Goal: Task Accomplishment & Management: Complete application form

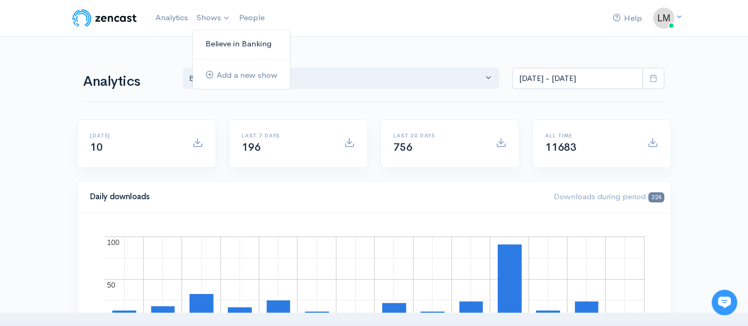
click at [220, 41] on link "Believe in Banking" at bounding box center [241, 44] width 97 height 19
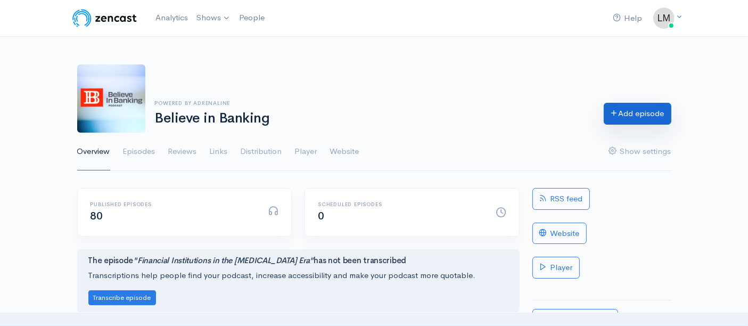
click at [642, 109] on link "Add episode" at bounding box center [638, 114] width 68 height 22
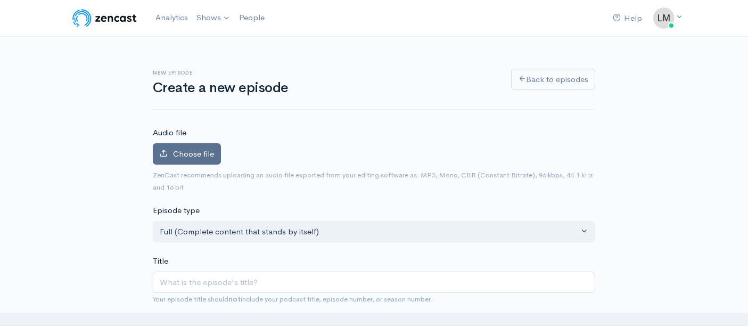
click at [188, 149] on span "Choose file" at bounding box center [193, 154] width 41 height 10
click at [0, 0] on input "Choose file" at bounding box center [0, 0] width 0 height 0
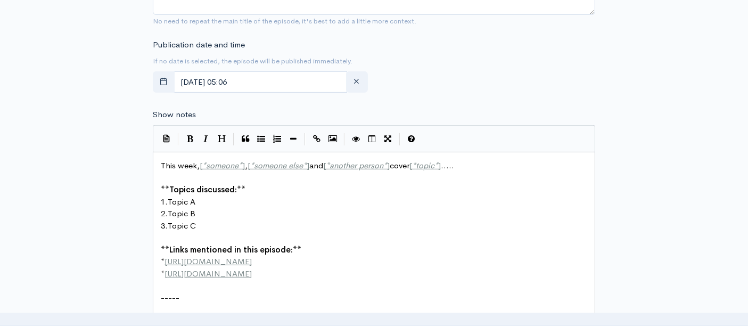
scroll to position [4, 0]
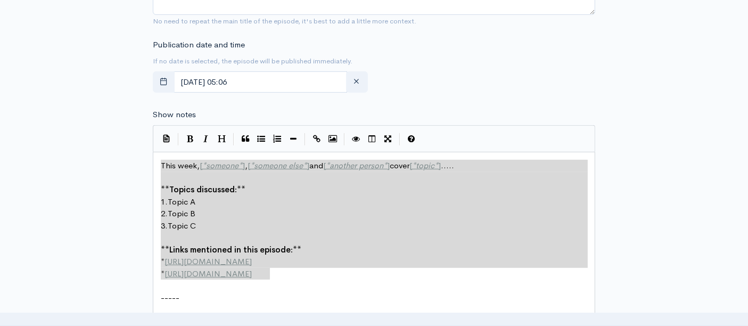
drag, startPoint x: 159, startPoint y: 165, endPoint x: 271, endPoint y: 272, distance: 154.4
type textarea "​This week, [*someone*], [*someone else*] and [*another person*] cover [*topic*…"
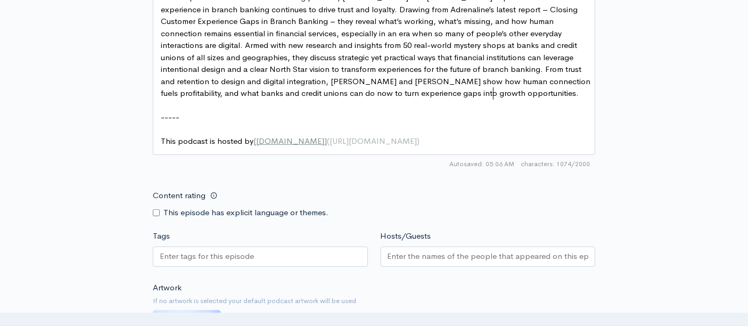
scroll to position [710, 0]
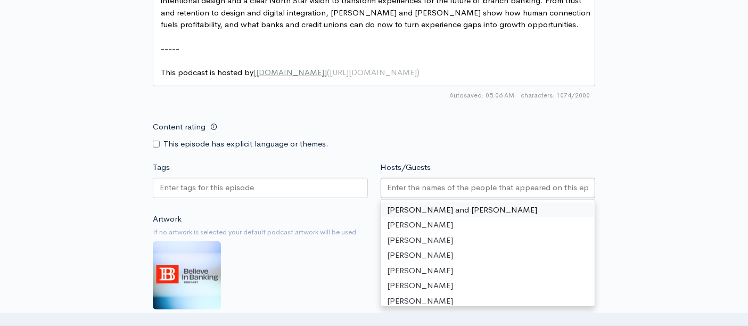
click at [388, 188] on input "Hosts/Guests" at bounding box center [488, 188] width 201 height 12
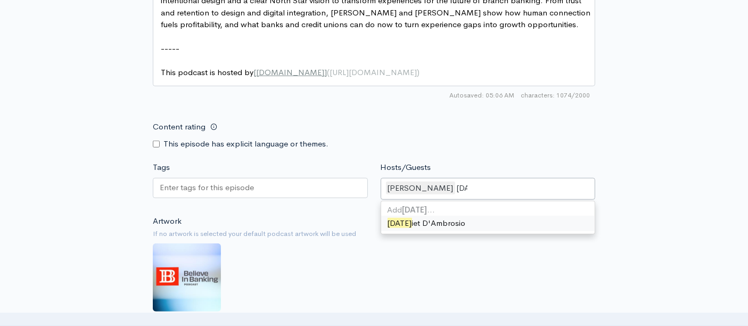
type input "juli"
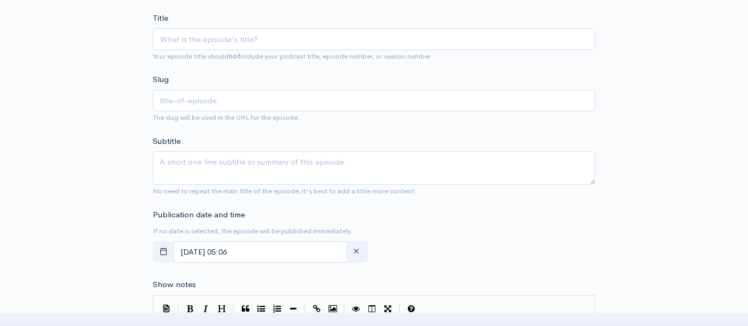
scroll to position [236, 0]
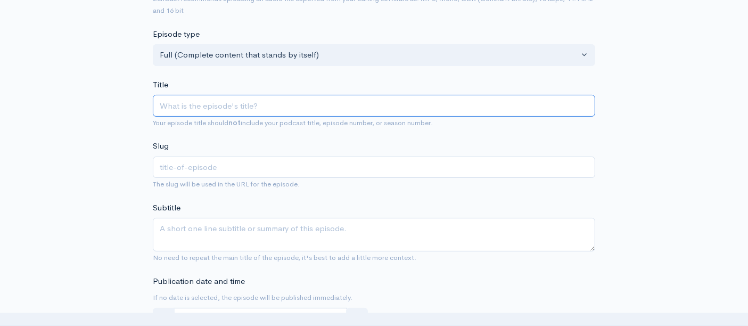
click at [185, 103] on input "Title" at bounding box center [374, 106] width 442 height 22
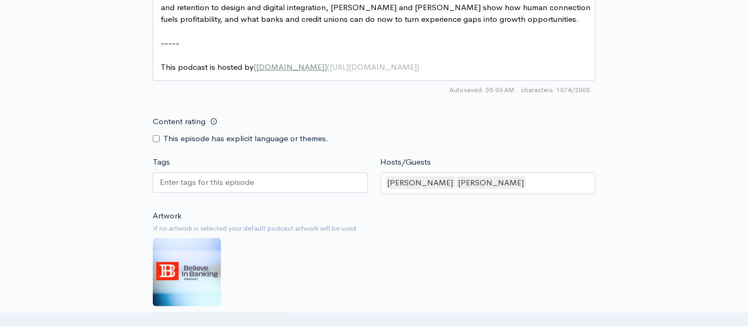
scroll to position [651, 0]
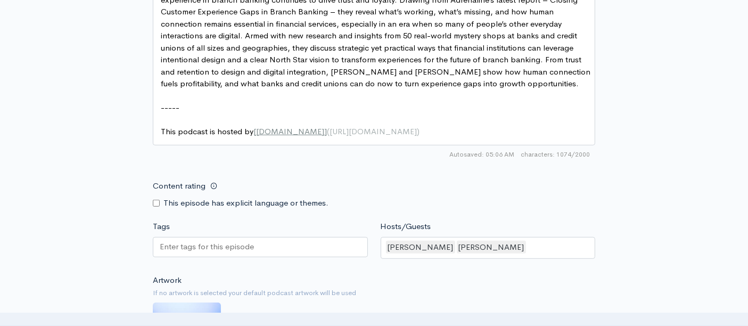
click at [218, 241] on input "Tags" at bounding box center [208, 247] width 96 height 12
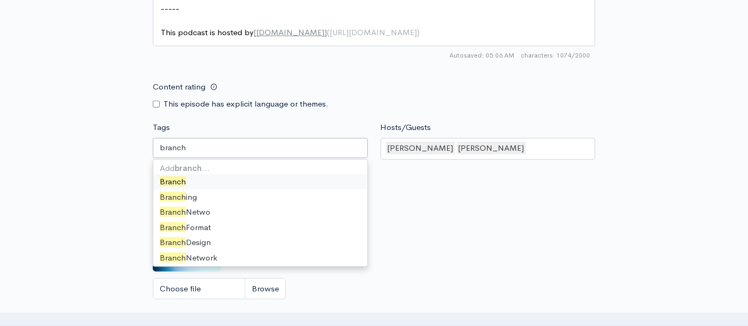
scroll to position [769, 0]
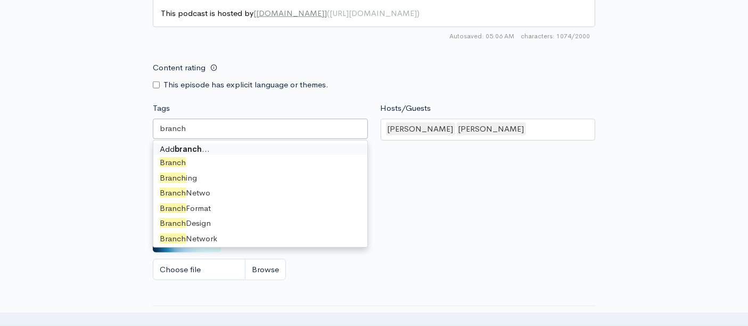
drag, startPoint x: 189, startPoint y: 125, endPoint x: 153, endPoint y: 124, distance: 35.7
click at [153, 124] on div "branch" at bounding box center [260, 129] width 215 height 20
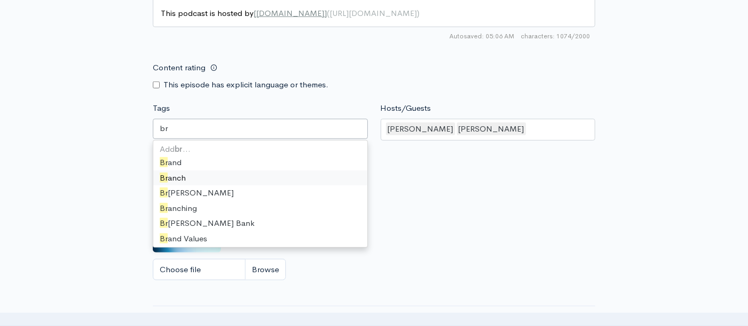
type input "b"
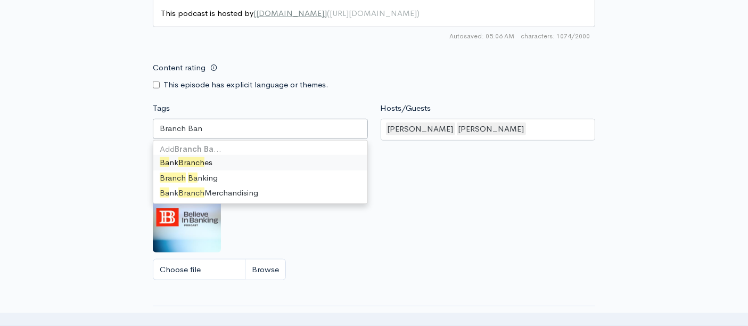
scroll to position [0, 0]
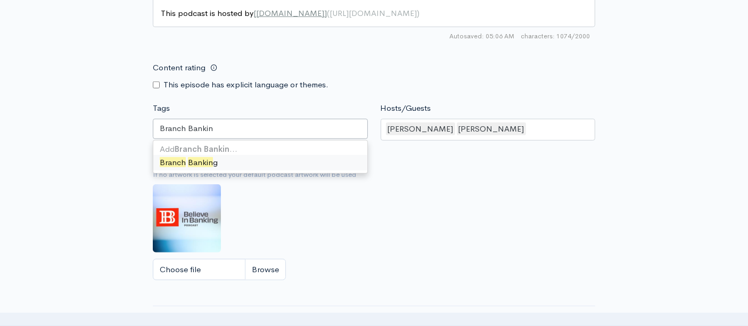
type input "Branch Banking"
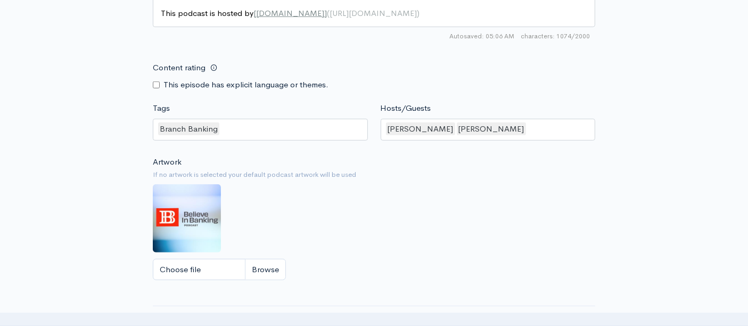
click at [351, 72] on div "Content rating This episode has explicit language or themes." at bounding box center [260, 74] width 228 height 34
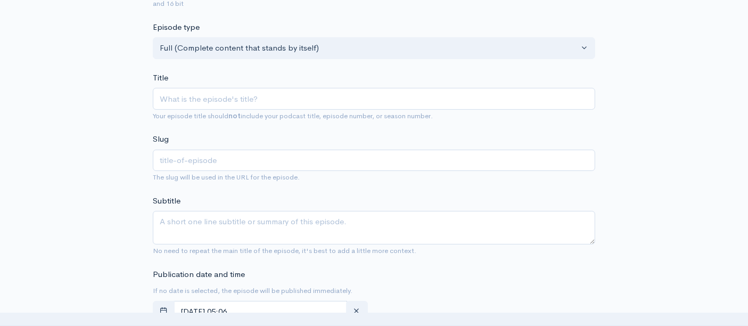
scroll to position [177, 0]
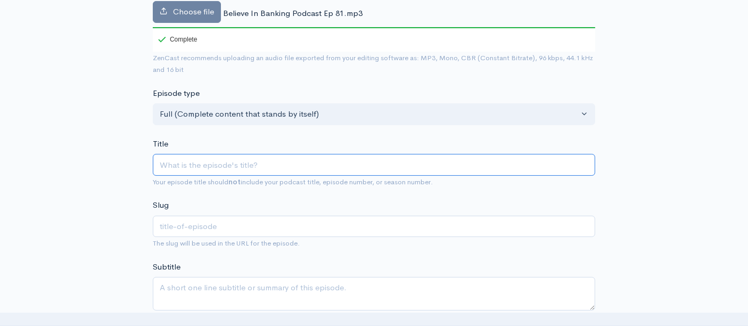
click at [192, 167] on input "Title" at bounding box center [374, 165] width 442 height 22
paste input "Fixing the Friction in the Branch Banking Experience"
drag, startPoint x: 183, startPoint y: 159, endPoint x: 197, endPoint y: 161, distance: 13.9
click at [197, 161] on input "Fixing the Friction in the Branch Banking Experience" at bounding box center [374, 165] width 442 height 22
type input "Fixing Friction in the Branch Banking Experience"
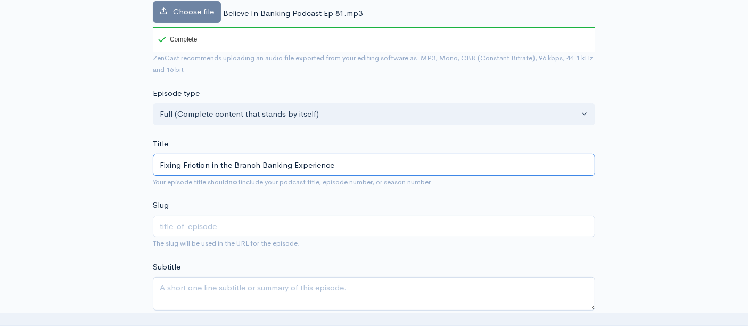
type input "fixing-friction-in-the-branch-banking-experience"
type input "Fixing Friction in the Branch Banking Experience"
click at [364, 139] on div "Title Fixing Friction in the Branch Banking Experience Your episode title shoul…" at bounding box center [374, 163] width 442 height 50
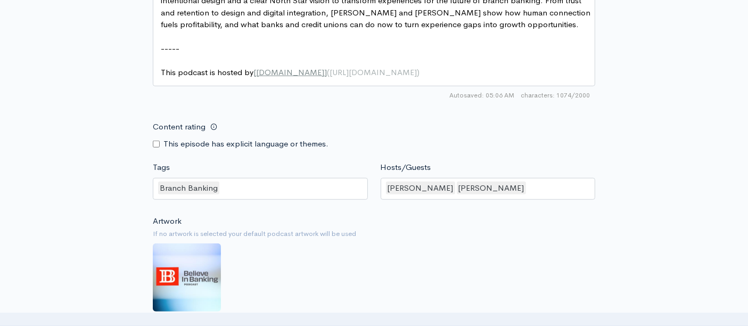
scroll to position [769, 0]
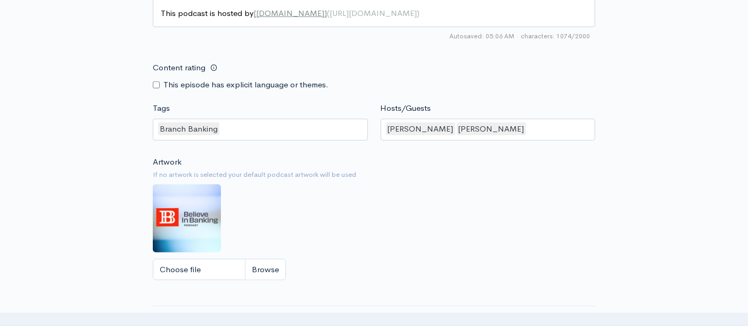
click at [258, 128] on div "Branch Banking" at bounding box center [260, 130] width 215 height 22
type input "M"
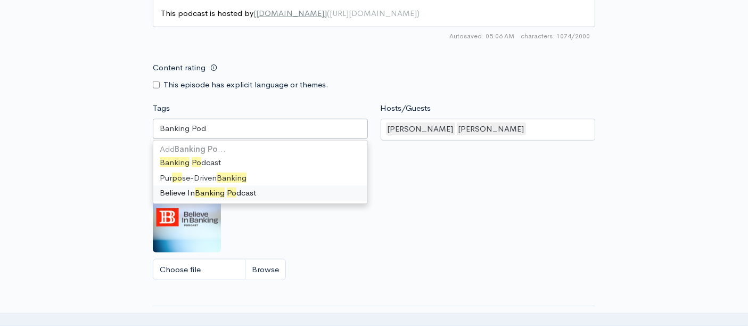
scroll to position [0, 0]
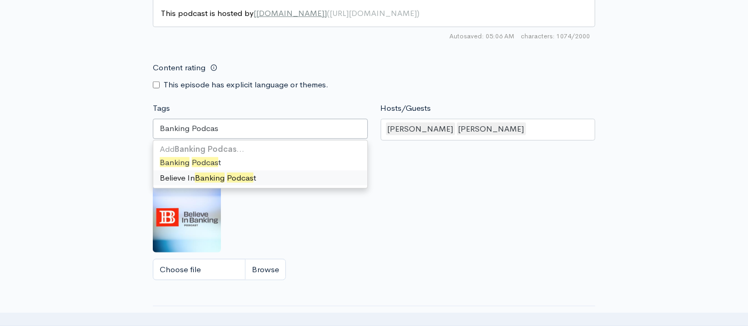
type input "Banking Podcast"
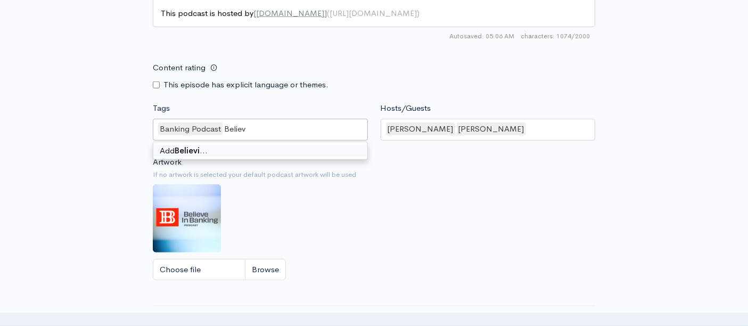
type input "Believe"
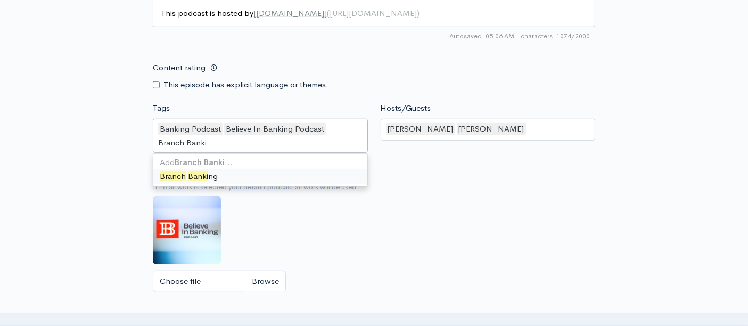
type input "Branch Banking"
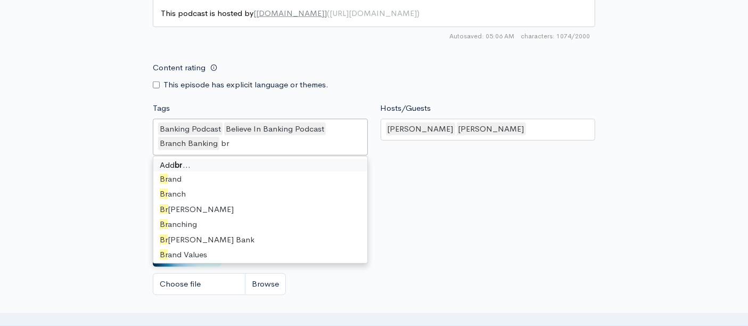
type input "b"
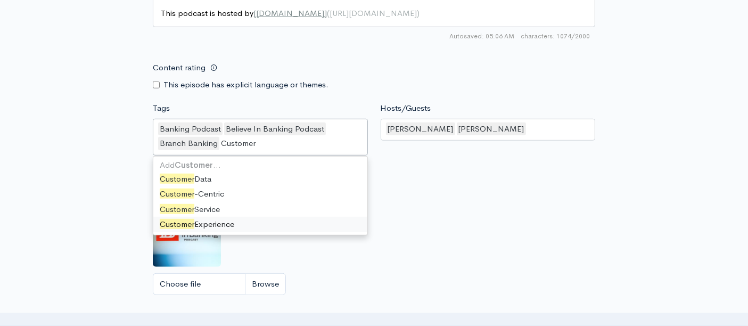
type input "Customer"
type input "Custo"
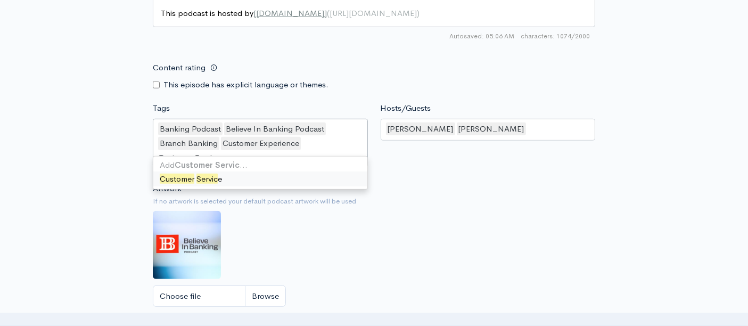
type input "Customer Service"
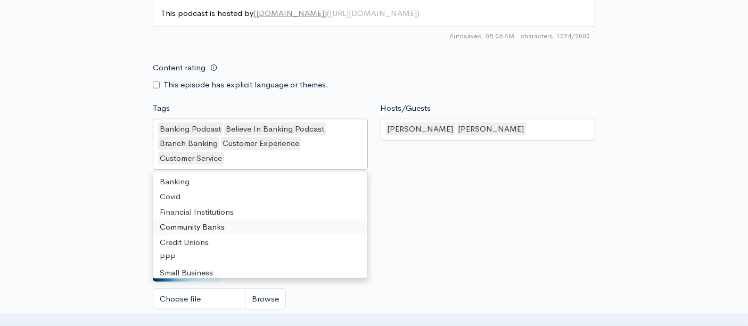
click at [470, 203] on small "If no artwork is selected your default podcast artwork will be used" at bounding box center [374, 204] width 442 height 11
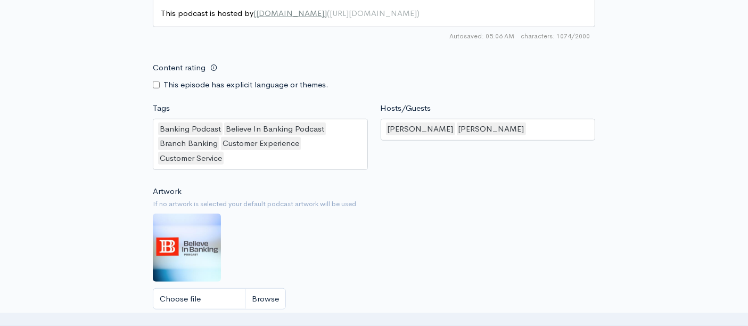
click at [257, 155] on div "Banking Podcast Believe In Banking Podcast Branch Banking Customer Experience C…" at bounding box center [260, 145] width 215 height 52
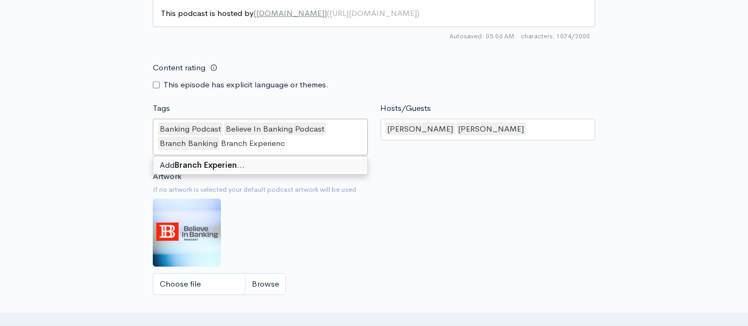
type input "Branch Experience"
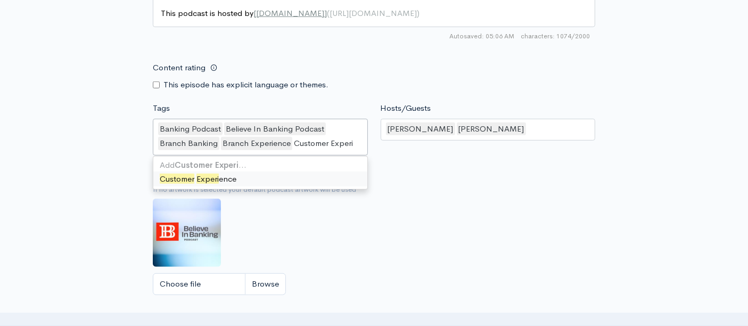
type input "Customer Experie"
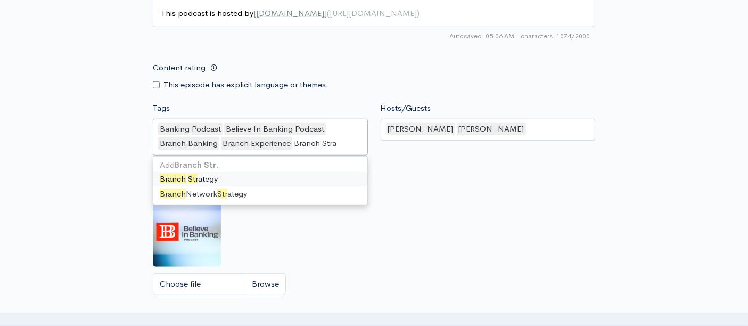
type input "Branch Strat"
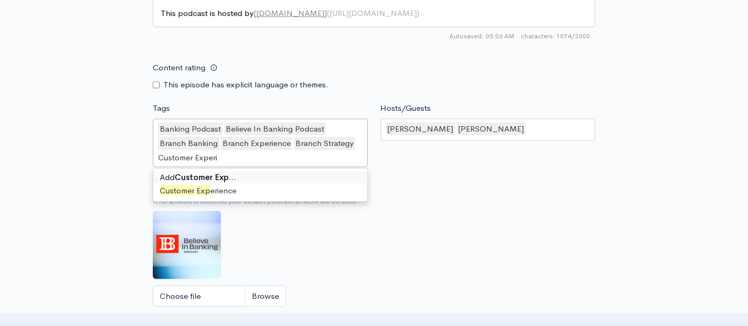
type input "Customer Experie"
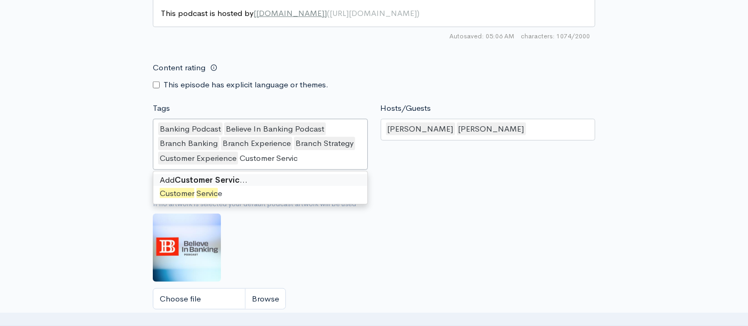
type input "Customer Service"
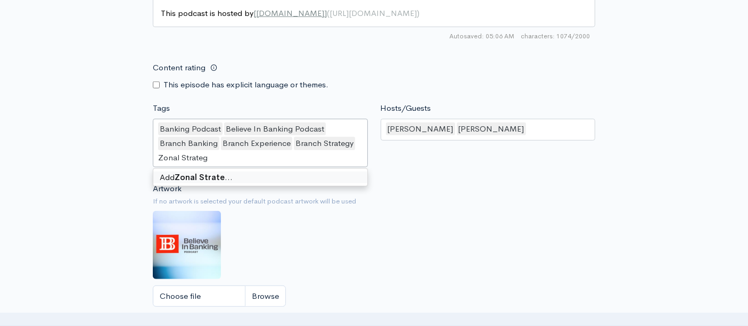
type input "Zonal Strategy"
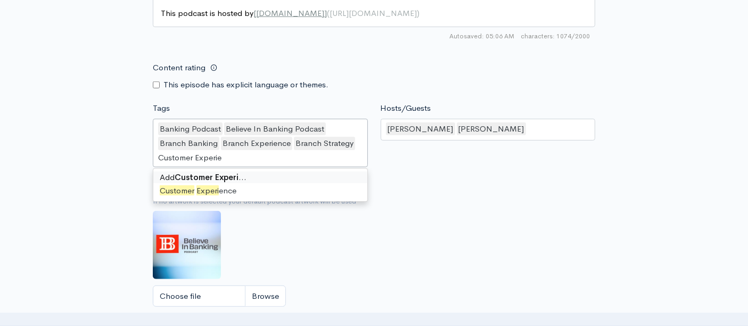
type input "Customer Experien"
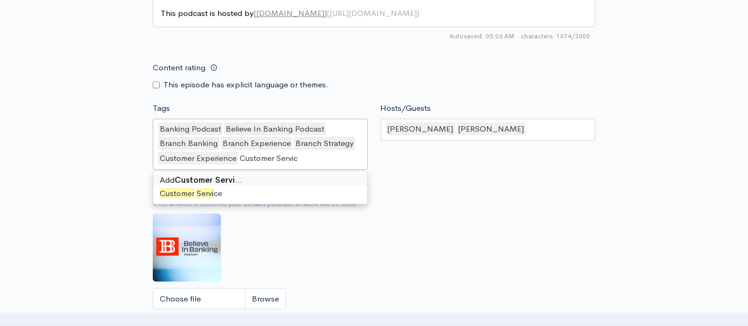
type input "Customer Service"
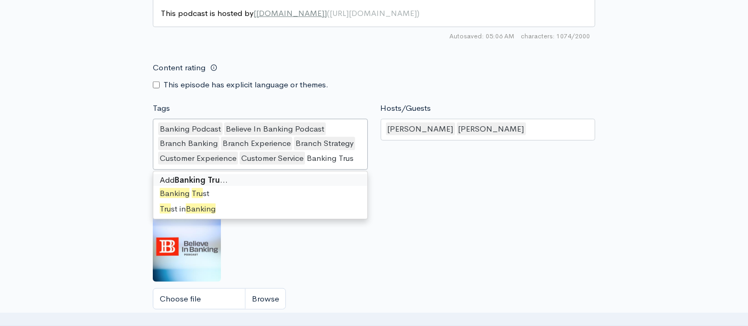
type input "Banking Trust"
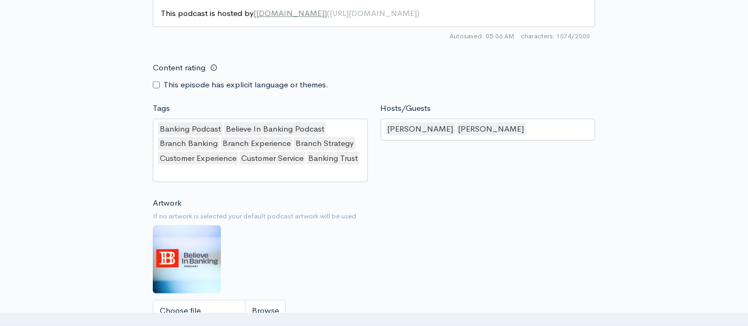
scroll to position [3, 0]
click at [562, 226] on div "Artwork If no artwork is selected your default podcast artwork will be used Cho…" at bounding box center [374, 262] width 442 height 131
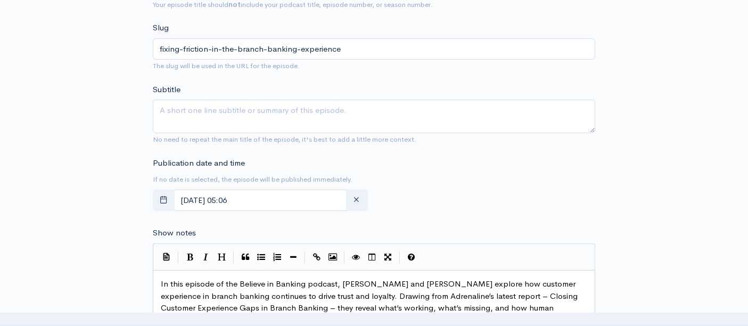
scroll to position [414, 0]
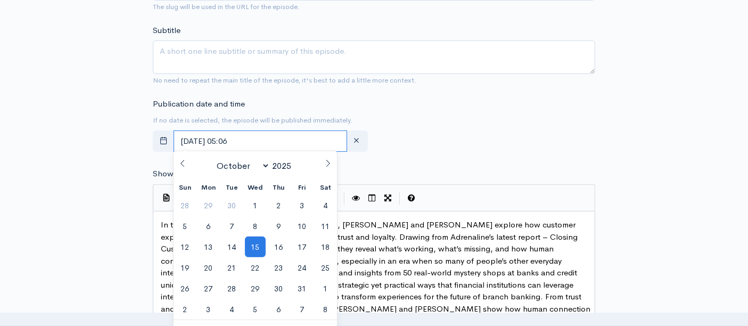
click at [233, 140] on input "October, 15 2025 05:06" at bounding box center [261, 141] width 174 height 22
click at [254, 243] on span "15" at bounding box center [255, 246] width 21 height 21
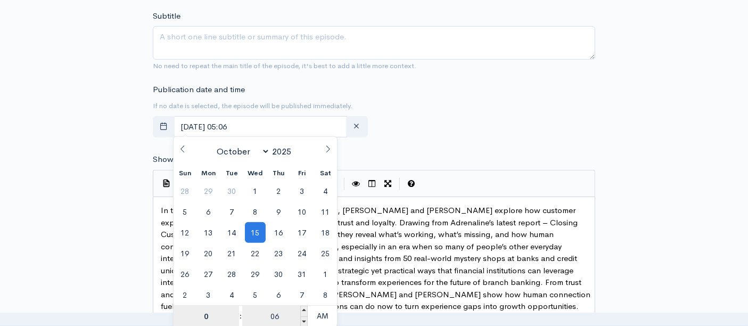
type input "05"
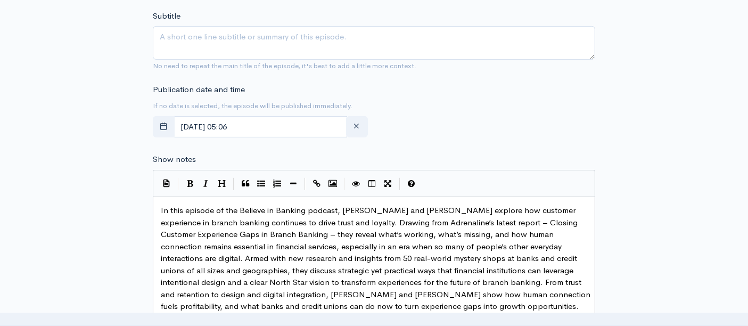
click at [416, 122] on div "Publication date and time If no date is selected, the episode will be published…" at bounding box center [373, 113] width 455 height 59
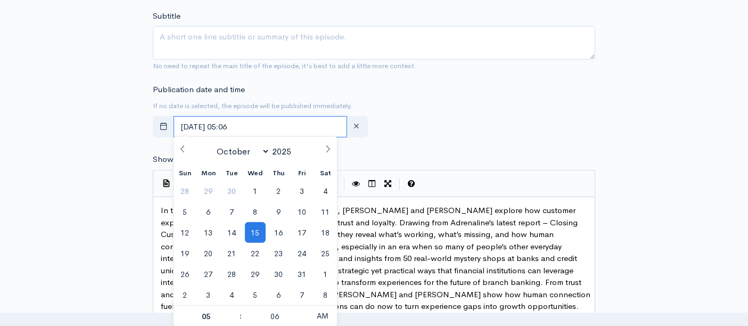
click at [241, 122] on input "October, 15 2025 05:06" at bounding box center [261, 127] width 174 height 22
click at [234, 309] on span at bounding box center [235, 311] width 7 height 11
type input "October, 15 2025 06:06"
type input "06"
click at [270, 320] on input "06" at bounding box center [274, 316] width 65 height 21
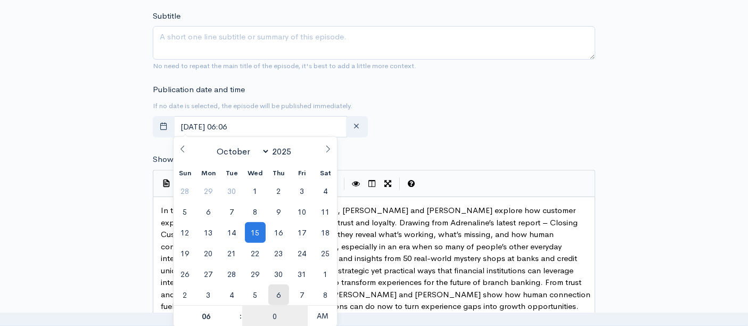
type input "00"
type input "[DATE] 06:00"
click at [467, 121] on div "Publication date and time If no date is selected, the episode will be published…" at bounding box center [373, 113] width 455 height 59
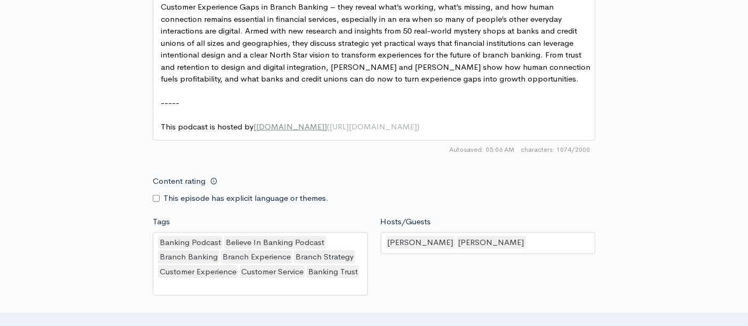
scroll to position [664, 0]
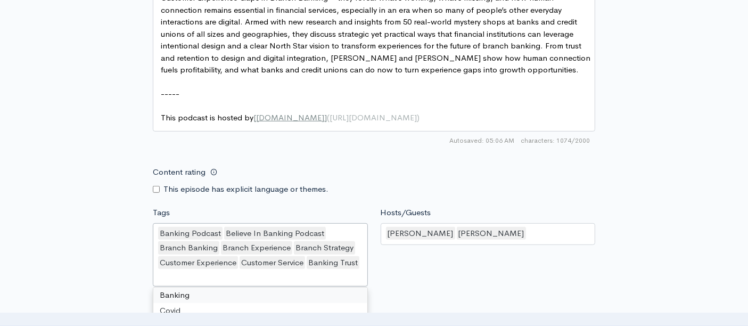
click at [360, 260] on div "Banking Podcast Believe In Banking Podcast Branch Banking Branch Experience Bra…" at bounding box center [260, 254] width 215 height 63
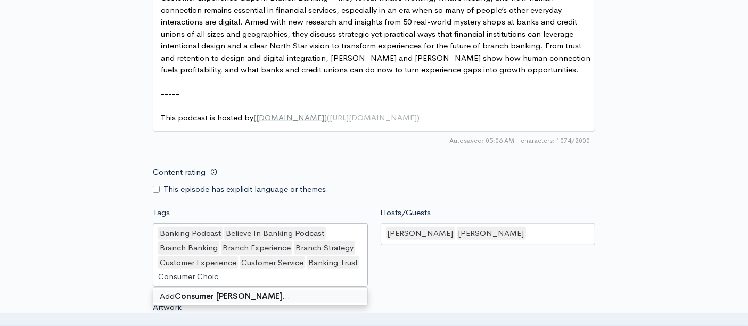
type input "Consumer Choice"
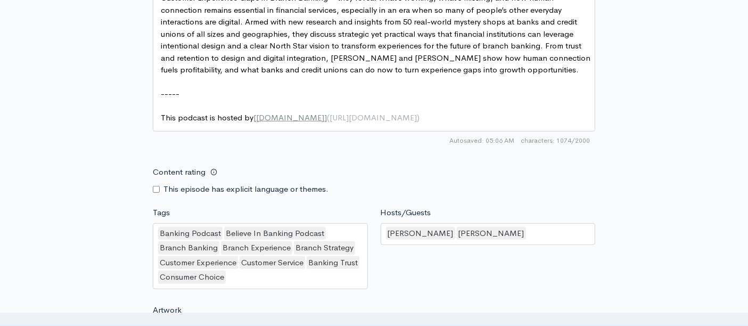
click at [245, 280] on div "Banking Podcast Believe In Banking Podcast Branch Banking Branch Experience Bra…" at bounding box center [260, 256] width 215 height 66
click at [357, 239] on div "Banking Podcast Believe In Banking Podcast Branch Banking Branch Experience Bra…" at bounding box center [260, 256] width 215 height 66
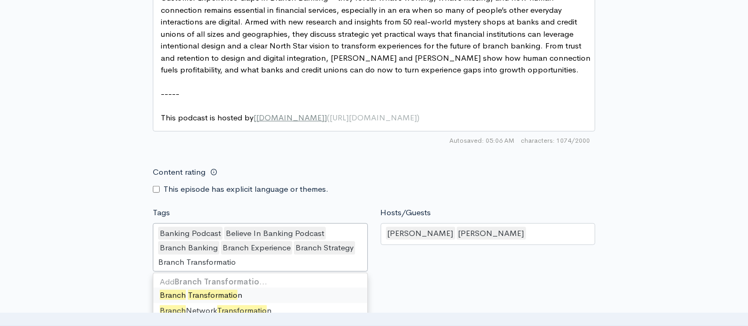
type input "Branch Transformation"
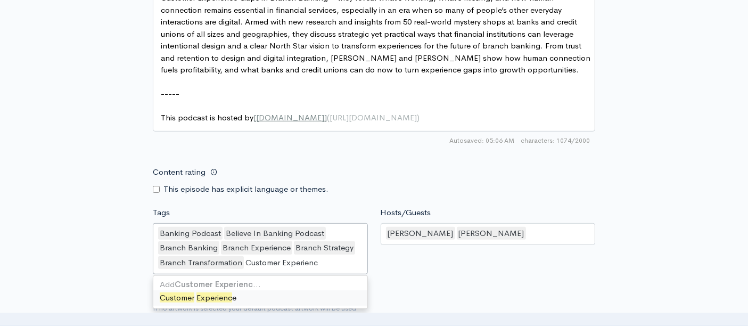
type input "Customer Experience"
type input "Customer Journey"
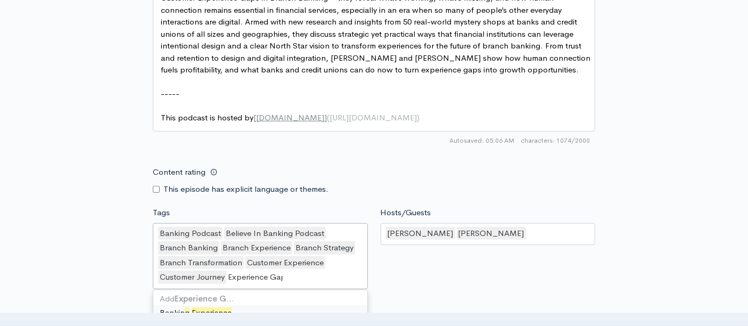
type input "Experience Gaps"
type input "M"
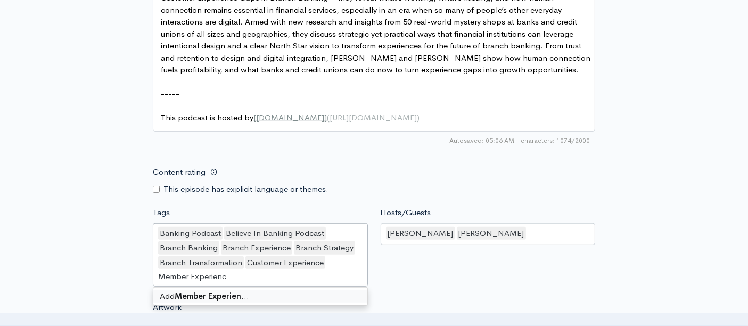
type input "Member Experience"
type input "C"
type input "Customer Journey"
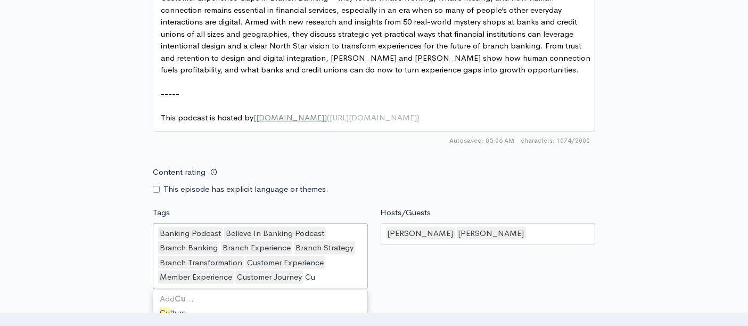
type input "C"
type input "Experience Gaps"
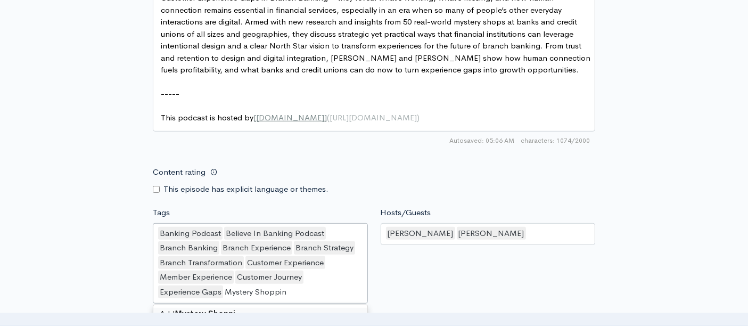
type input "Mystery Shopping"
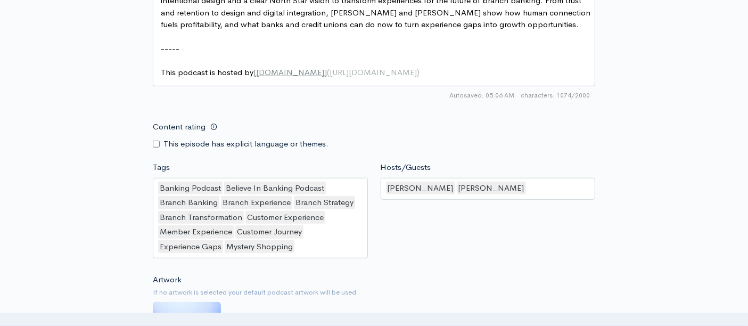
scroll to position [946, 0]
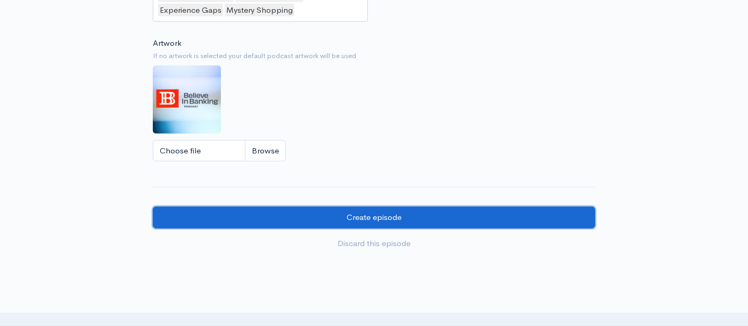
click at [325, 215] on input "Create episode" at bounding box center [374, 218] width 442 height 22
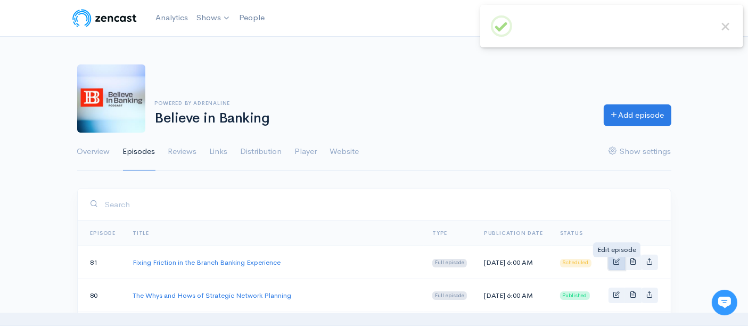
click at [614, 261] on span "Basic example" at bounding box center [616, 261] width 7 height 7
click at [652, 264] on icon "Basic example" at bounding box center [649, 261] width 7 height 7
type input "https://believe-in-banking.zencast.website/episodes/fixing-friction-in-the-bran…"
type input "https://media.zencast.fm/believe-in-banking/f51ed12d-ea6a-45ba-bde2-97f29c4eff4…"
type input "<iframe src='https://share.zencast.fm/embed/episode/f51ed12d-ea6a-45ba-bde2-97f…"
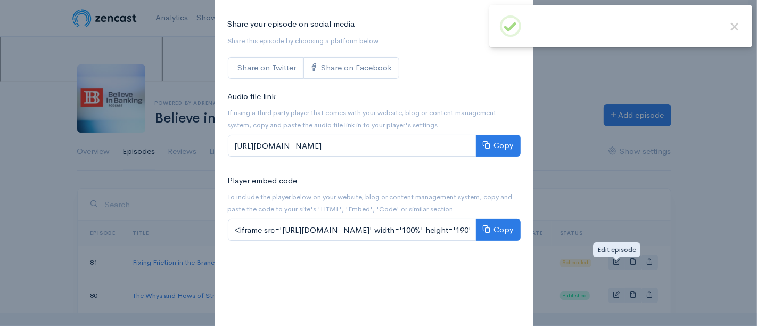
scroll to position [118, 0]
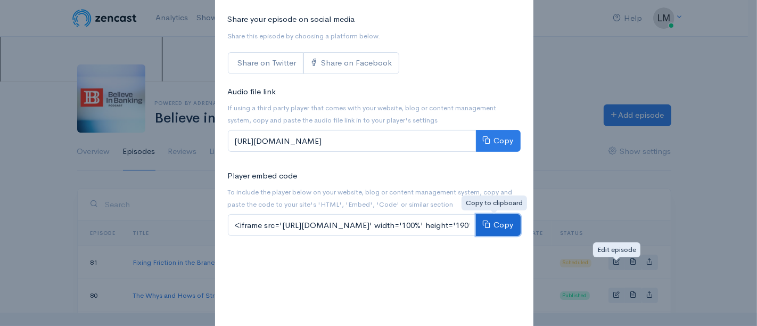
click at [487, 225] on icon at bounding box center [487, 224] width 8 height 8
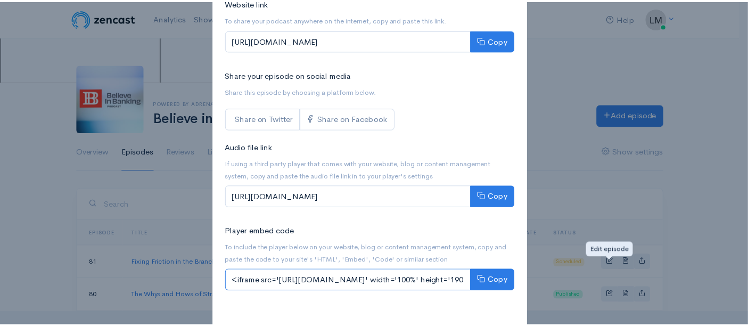
scroll to position [0, 0]
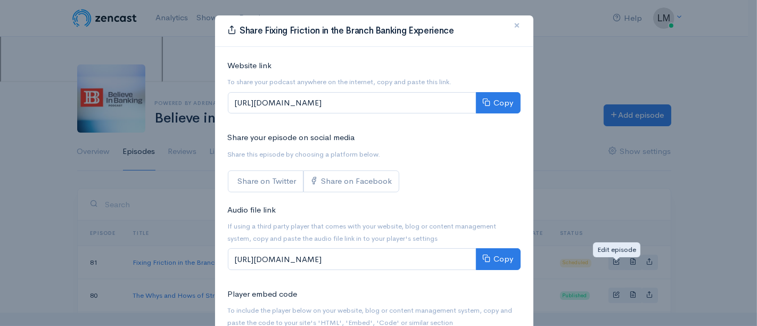
click at [514, 25] on span "×" at bounding box center [517, 25] width 6 height 15
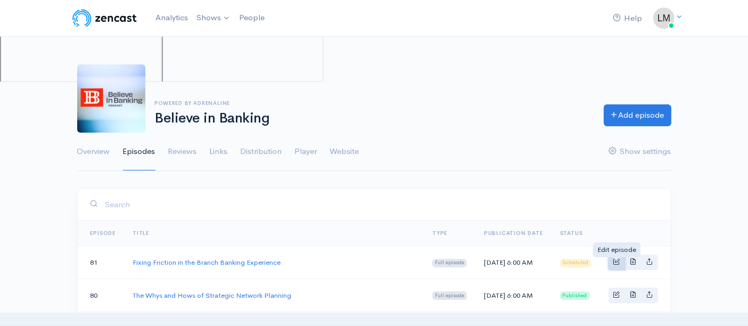
click at [619, 262] on span "Basic example" at bounding box center [616, 261] width 7 height 7
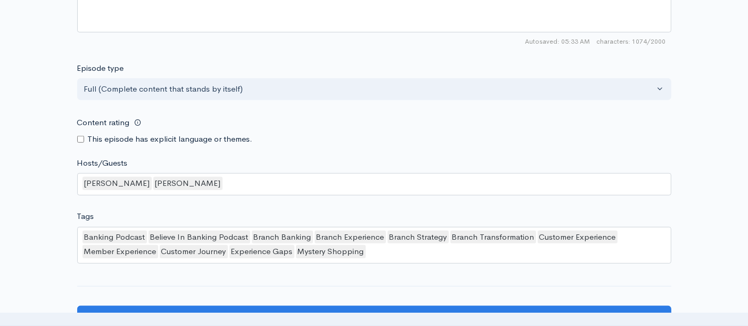
scroll to position [828, 0]
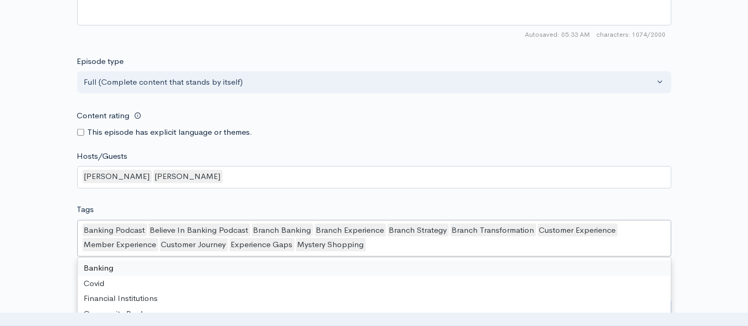
click at [384, 241] on div "Banking Podcast Believe In Banking Podcast Branch Banking Branch Experience Bra…" at bounding box center [374, 238] width 594 height 37
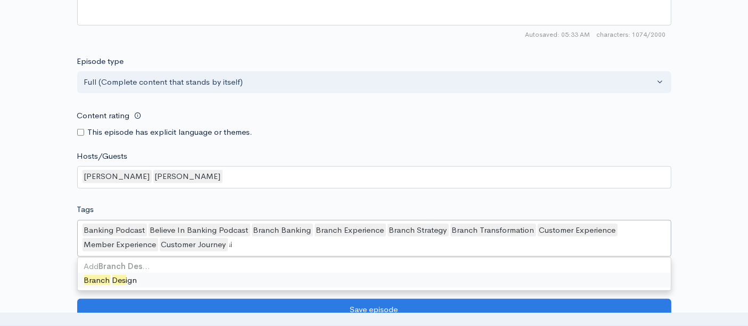
type input "Branch Desig"
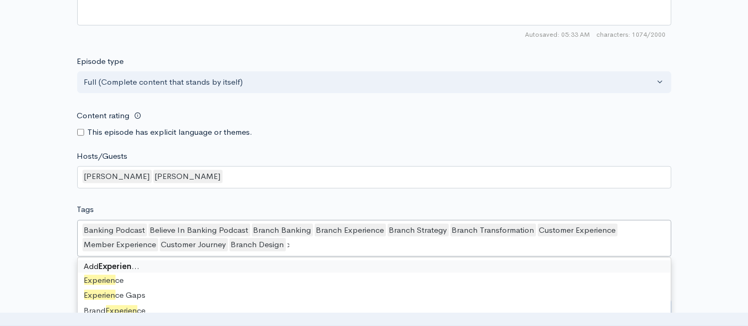
type input "Experience"
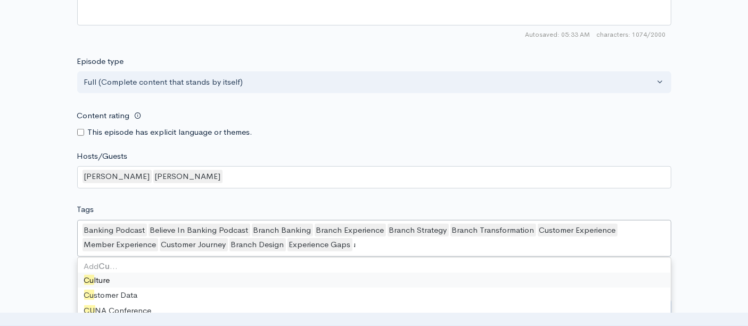
type input "C"
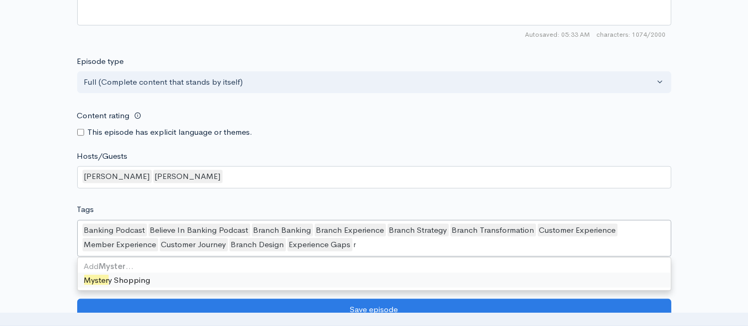
type input "Mystery"
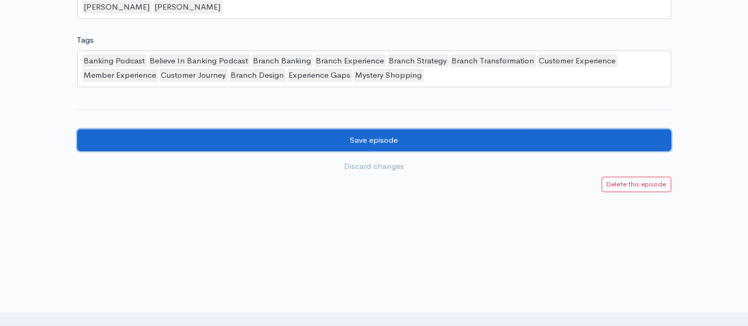
click at [403, 143] on input "Save episode" at bounding box center [374, 140] width 594 height 22
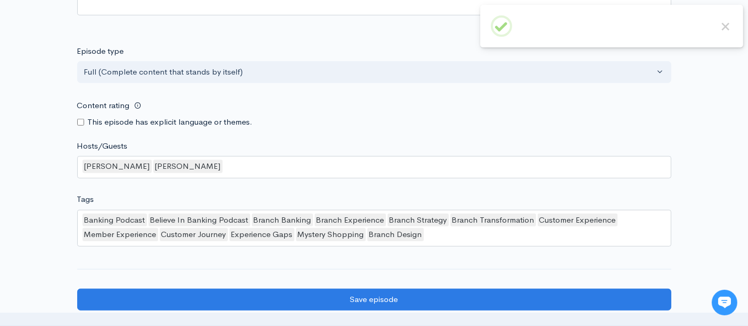
scroll to position [908, 0]
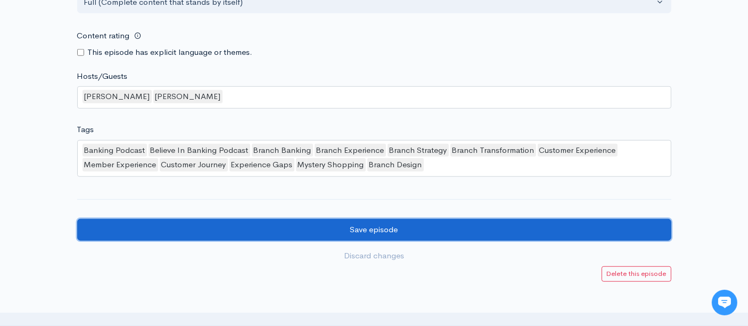
click at [332, 226] on input "Save episode" at bounding box center [374, 230] width 594 height 22
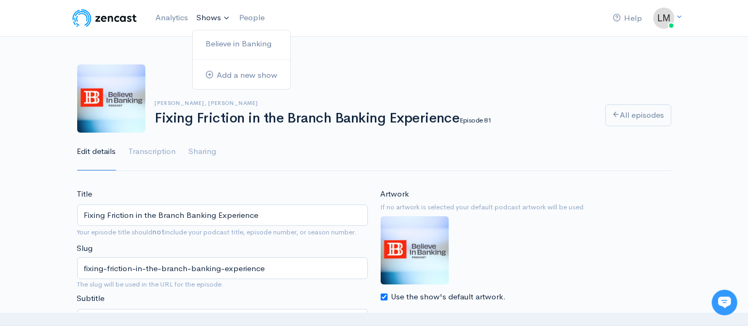
click at [209, 18] on link "Shows" at bounding box center [213, 17] width 43 height 23
click at [244, 43] on link "Believe in Banking" at bounding box center [241, 44] width 97 height 19
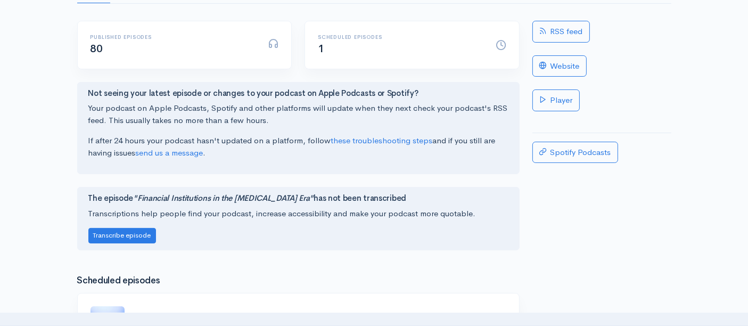
scroll to position [59, 0]
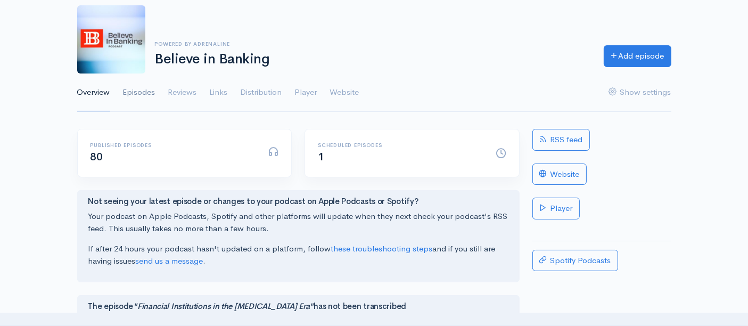
click at [148, 90] on link "Episodes" at bounding box center [139, 92] width 32 height 38
